Goal: Task Accomplishment & Management: Use online tool/utility

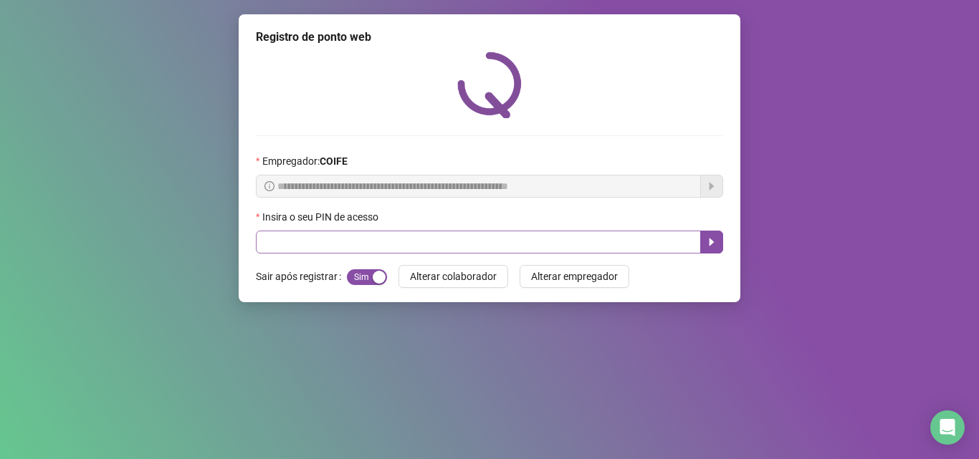
click at [614, 238] on input "text" at bounding box center [478, 242] width 445 height 23
type input "*****"
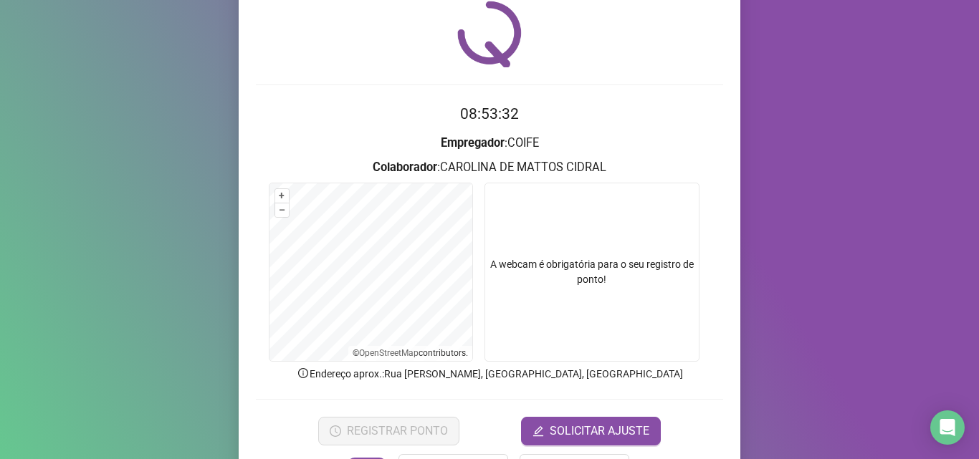
scroll to position [100, 0]
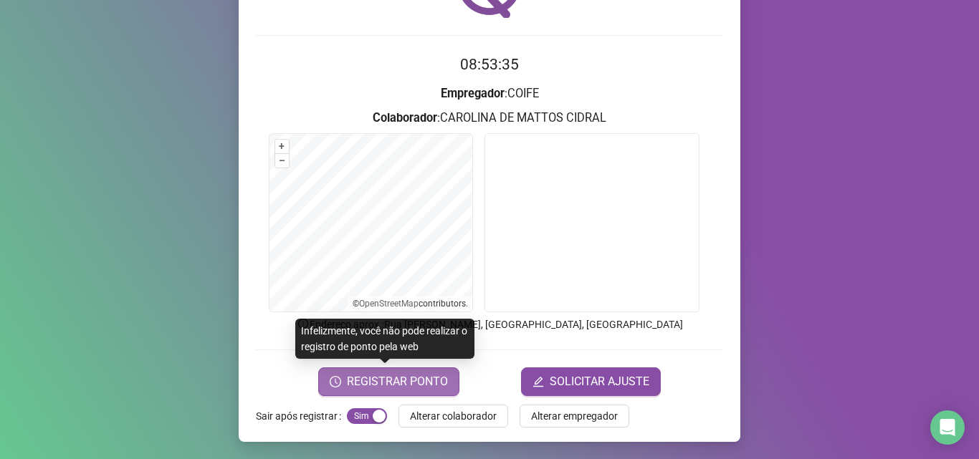
click at [432, 388] on span "REGISTRAR PONTO" at bounding box center [397, 381] width 101 height 17
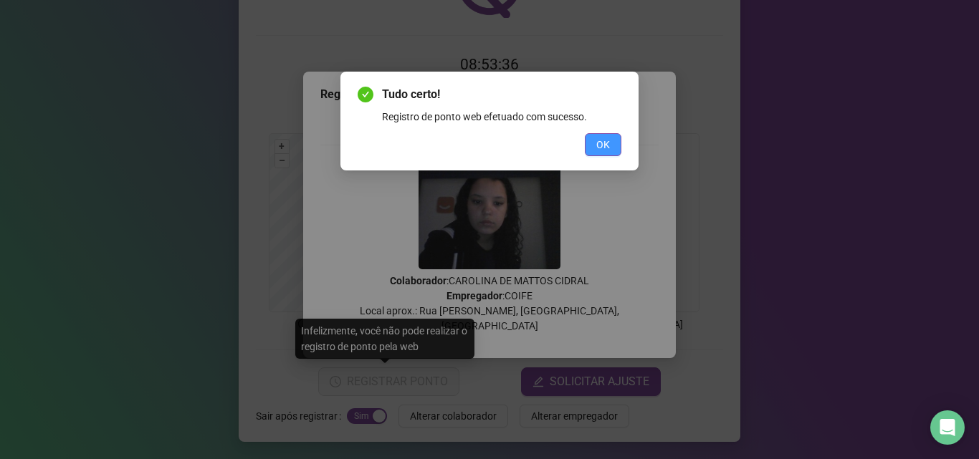
click at [599, 141] on span "OK" at bounding box center [603, 145] width 14 height 16
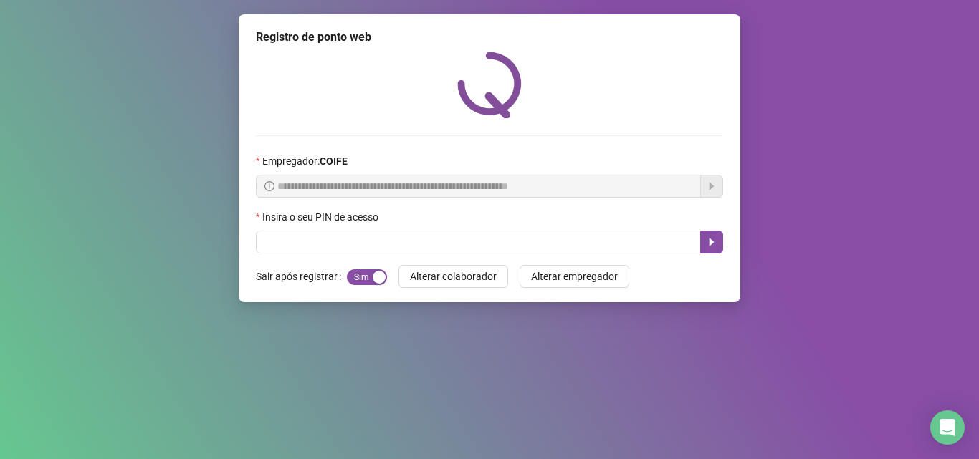
scroll to position [0, 0]
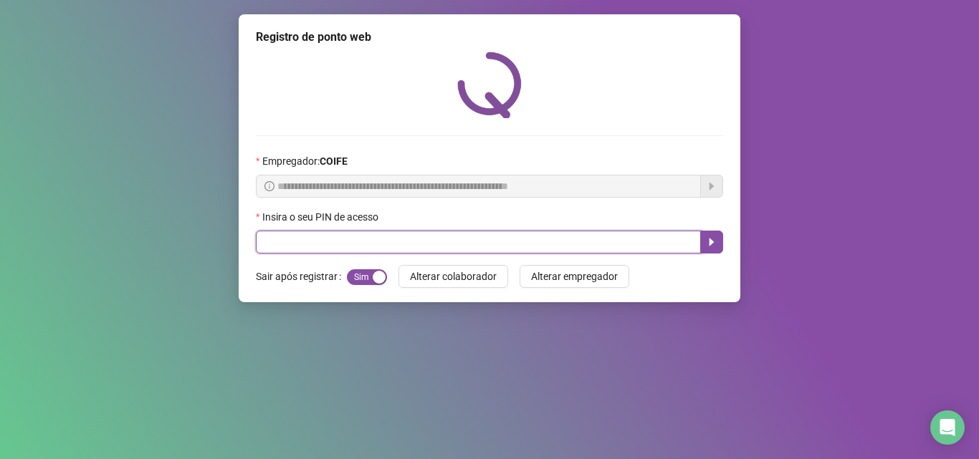
click at [557, 232] on input "text" at bounding box center [478, 242] width 445 height 23
type input "*****"
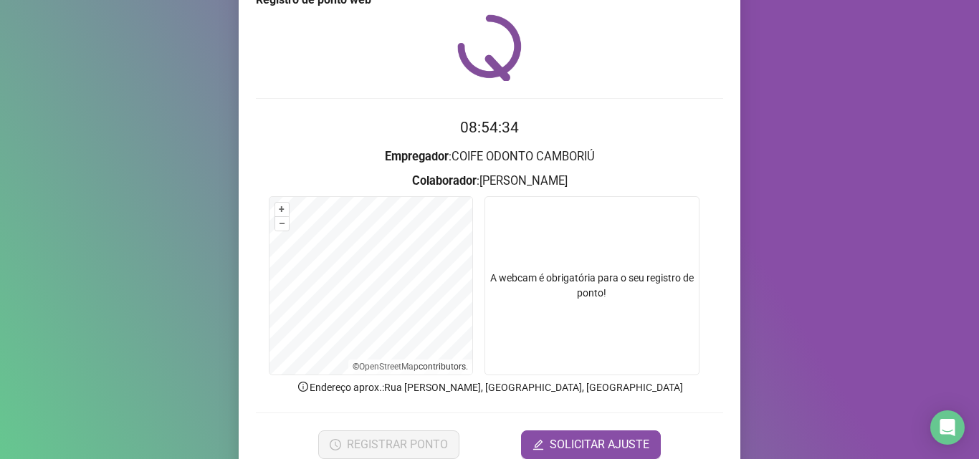
scroll to position [100, 0]
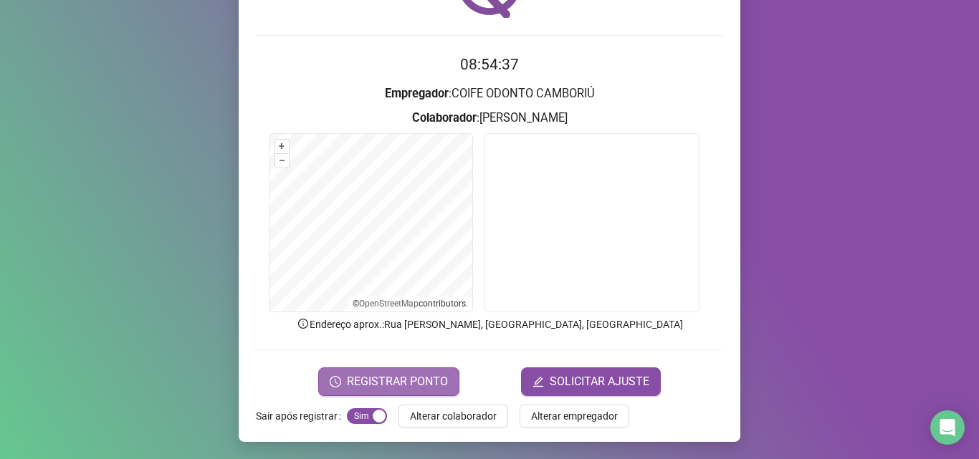
click at [436, 382] on span "REGISTRAR PONTO" at bounding box center [397, 381] width 101 height 17
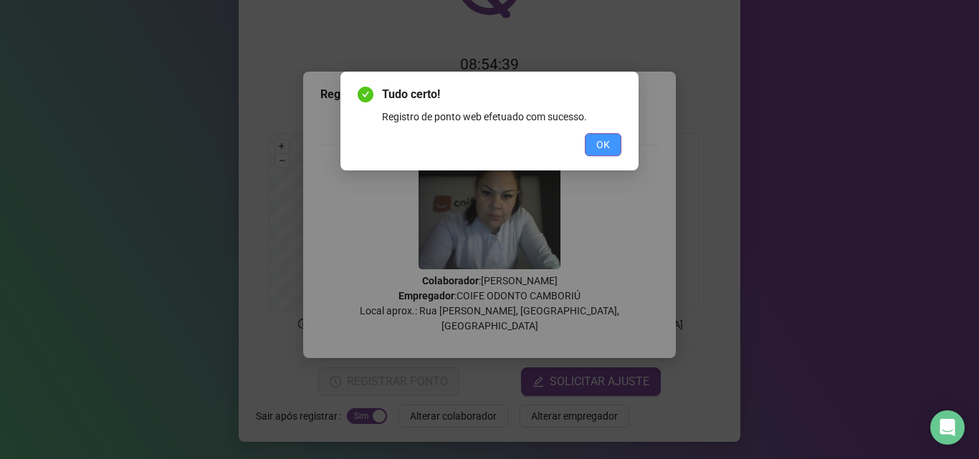
click at [596, 134] on button "OK" at bounding box center [603, 144] width 37 height 23
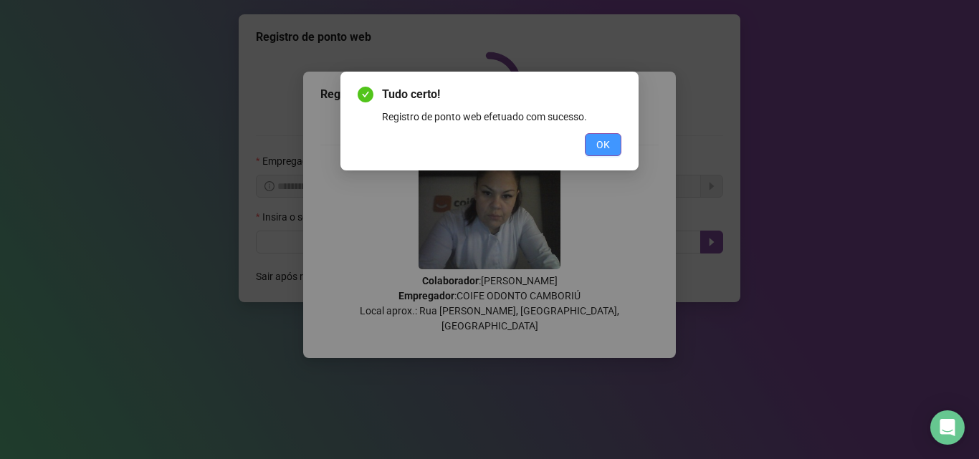
scroll to position [0, 0]
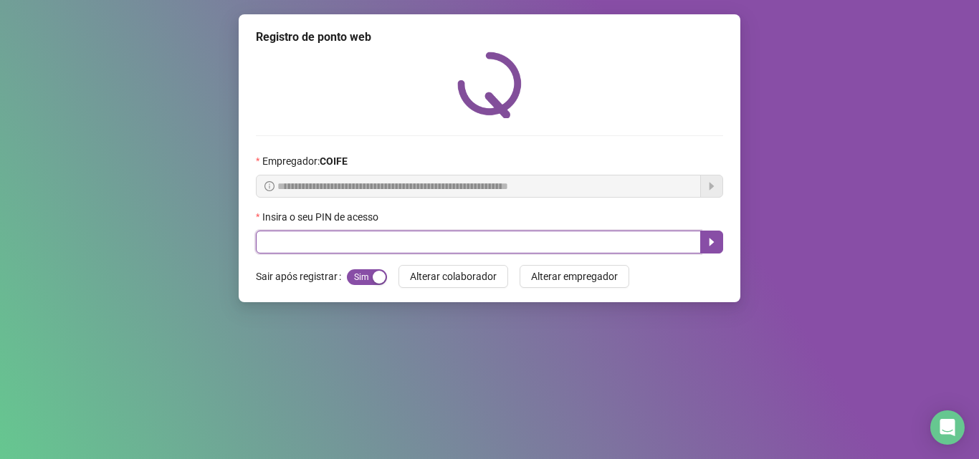
click at [490, 247] on input "text" at bounding box center [478, 242] width 445 height 23
type input "*"
type input "*****"
drag, startPoint x: 720, startPoint y: 245, endPoint x: 647, endPoint y: 232, distance: 74.4
click at [719, 245] on button "button" at bounding box center [711, 242] width 23 height 23
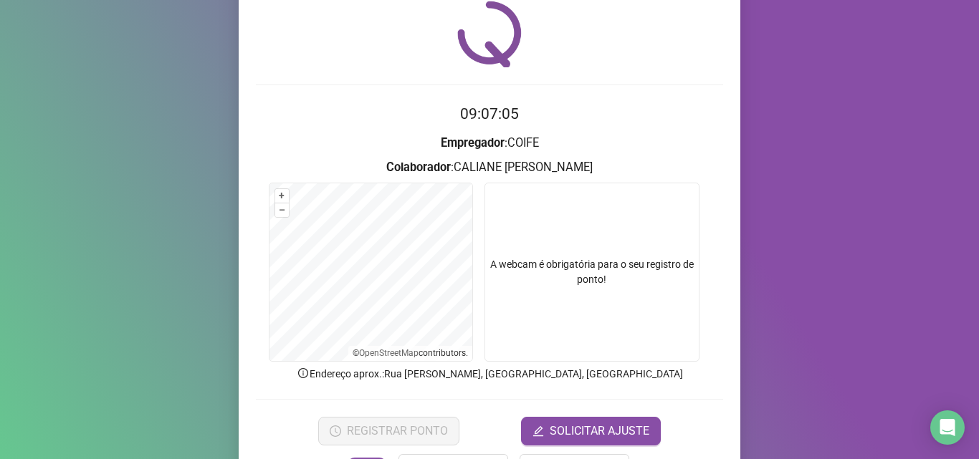
scroll to position [100, 0]
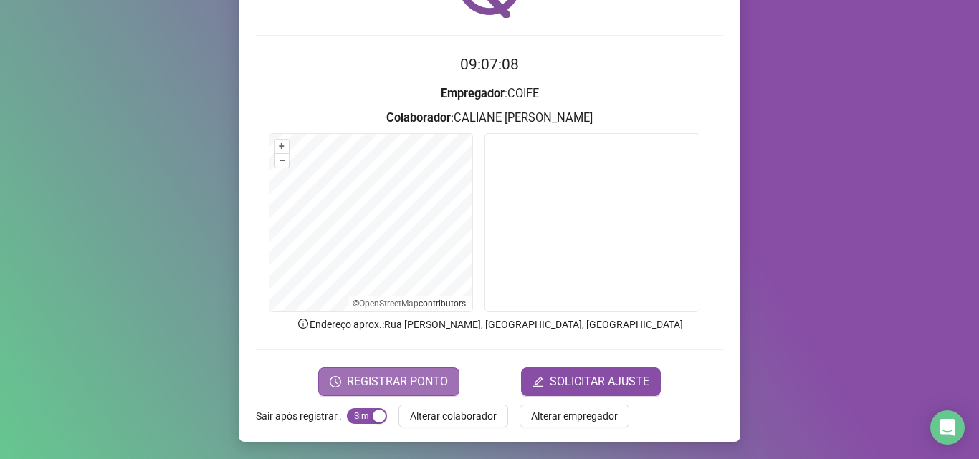
click at [391, 384] on span "REGISTRAR PONTO" at bounding box center [397, 381] width 101 height 17
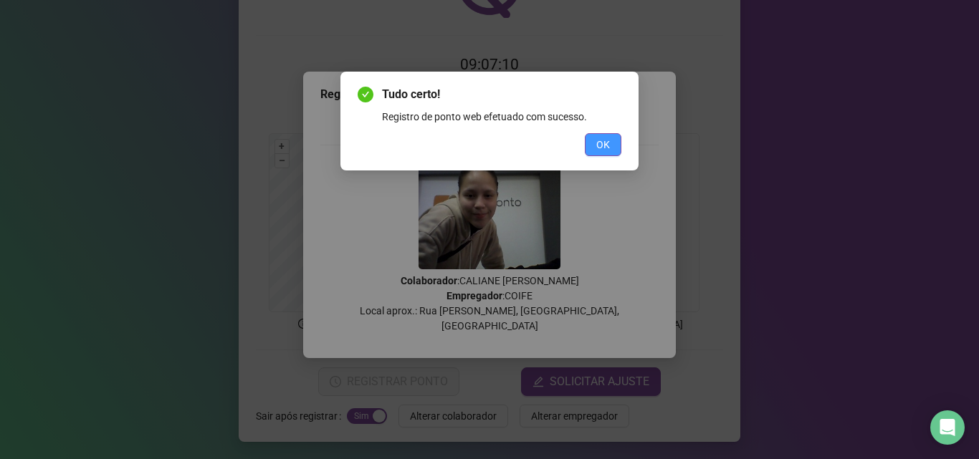
click at [597, 149] on span "OK" at bounding box center [603, 145] width 14 height 16
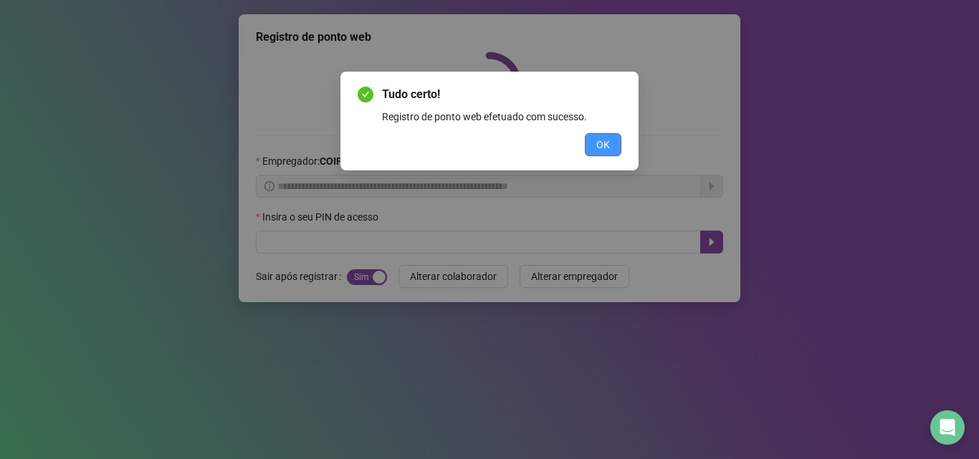
scroll to position [0, 0]
